Goal: Find specific page/section: Find specific page/section

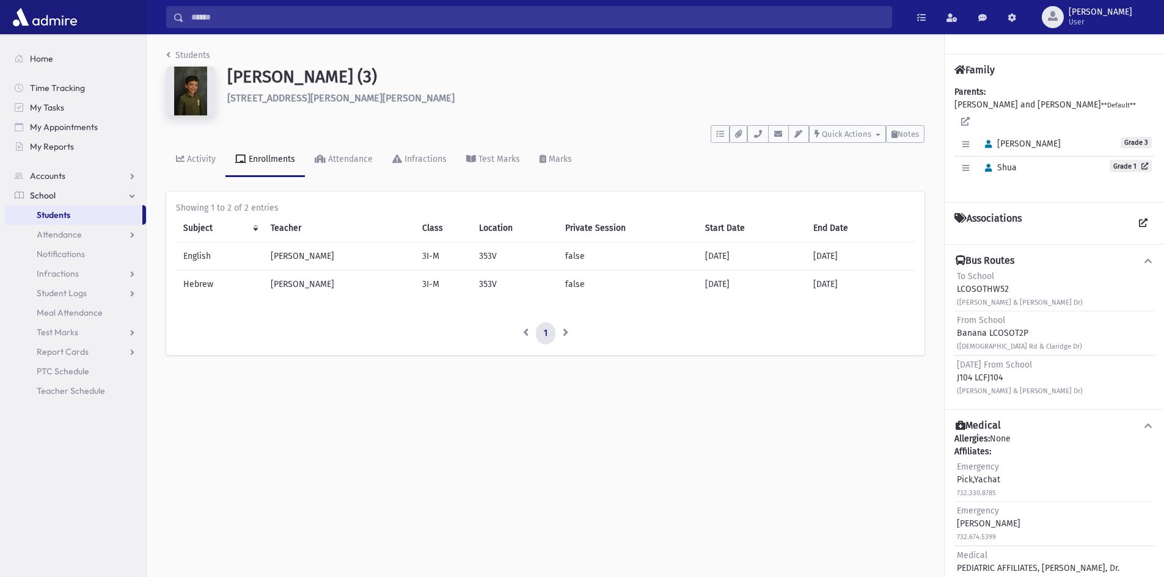
click at [89, 213] on link "Students" at bounding box center [73, 215] width 137 height 20
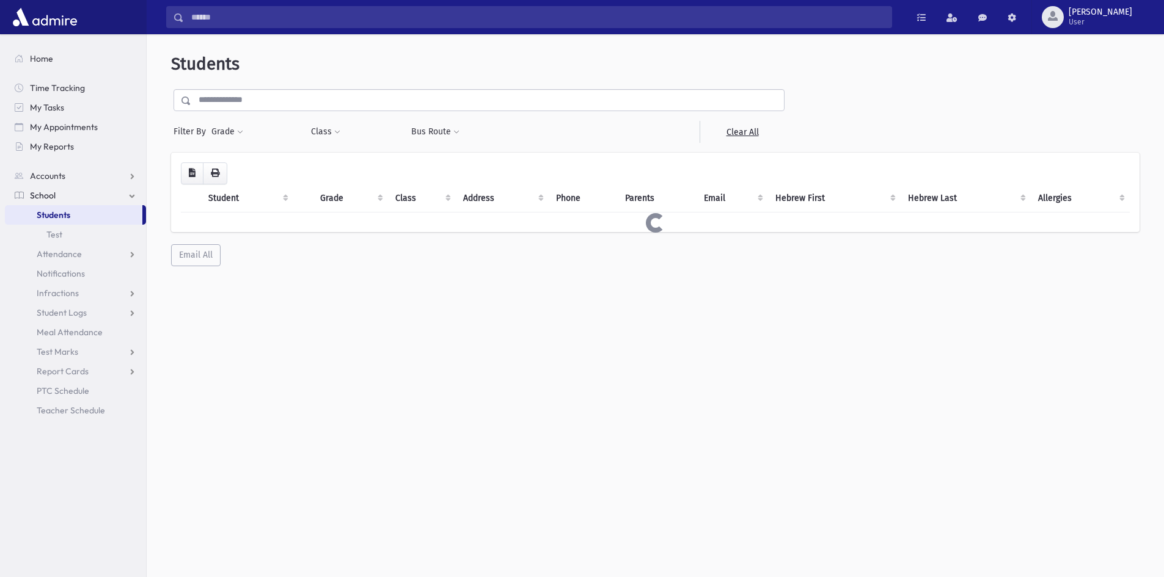
click at [232, 98] on input "text" at bounding box center [487, 100] width 593 height 22
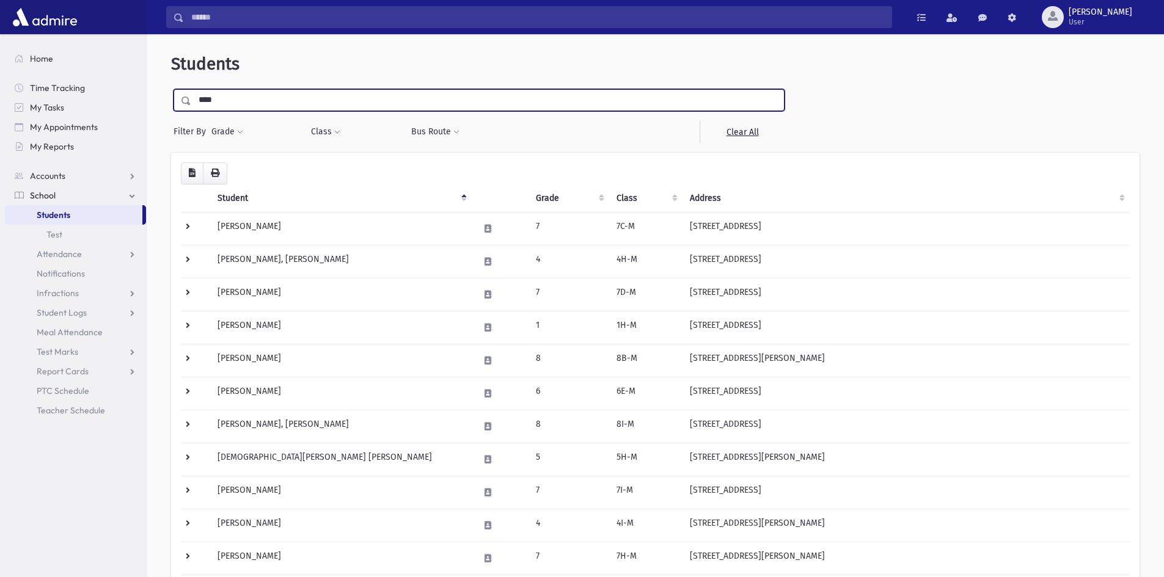
type input "****"
click at [171, 89] on input "submit" at bounding box center [188, 97] width 34 height 16
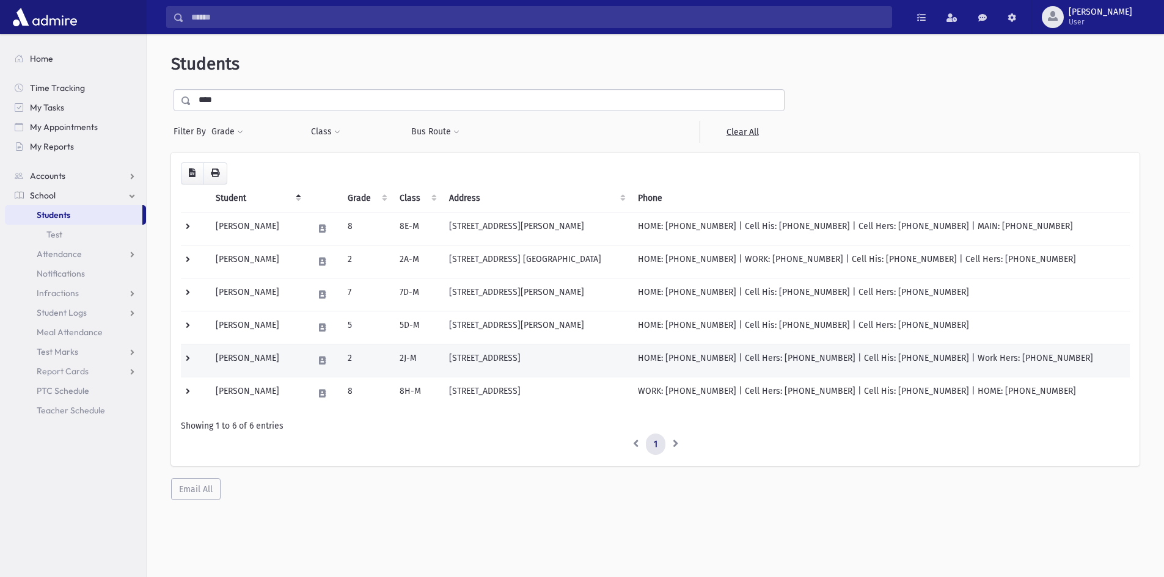
click at [246, 357] on td "Gelb, Yaakov" at bounding box center [257, 360] width 98 height 33
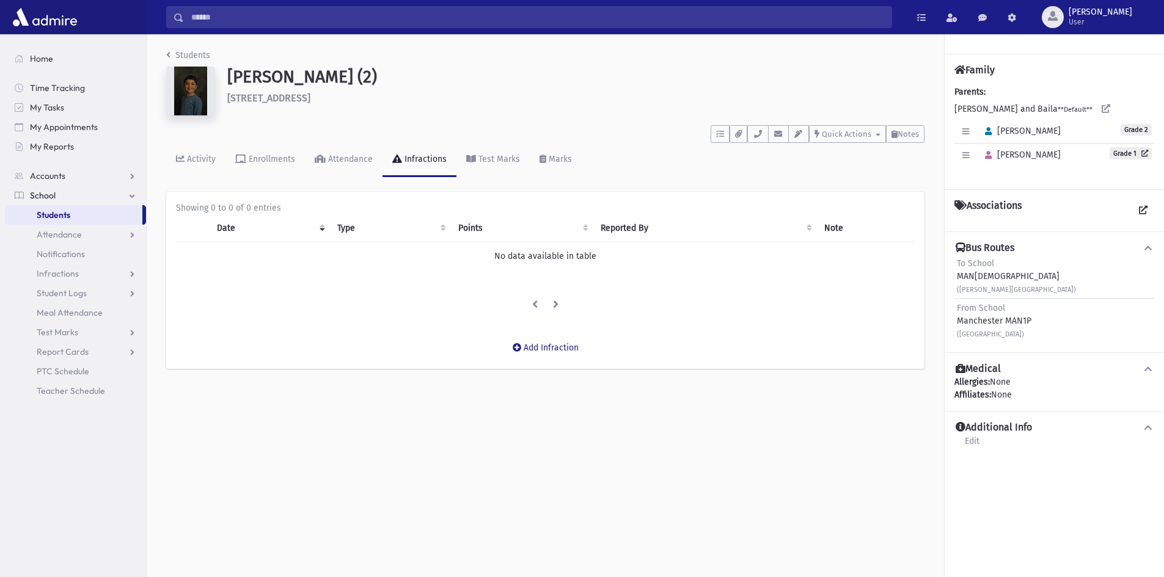
click at [188, 85] on img at bounding box center [190, 91] width 49 height 49
click at [188, 89] on img at bounding box center [190, 91] width 49 height 49
click at [188, 84] on img at bounding box center [190, 91] width 49 height 49
